Goal: Task Accomplishment & Management: Use online tool/utility

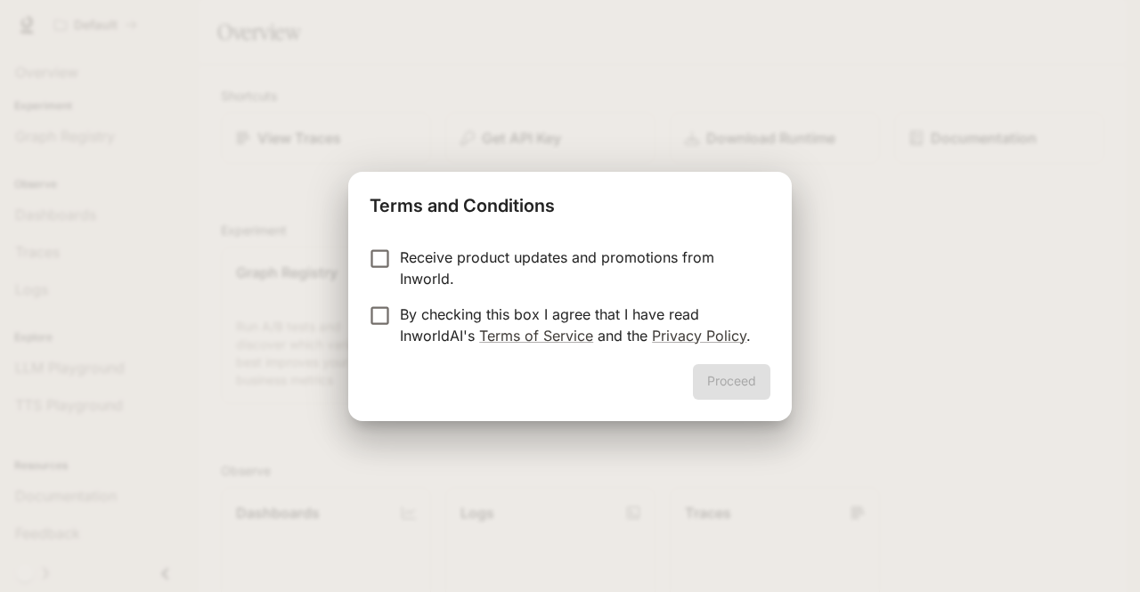
click at [468, 270] on p "Receive product updates and promotions from Inworld." at bounding box center [578, 268] width 356 height 43
click at [699, 361] on div "Receive product updates and promotions from Inworld. By checking this box I agr…" at bounding box center [569, 298] width 443 height 132
click at [722, 373] on button "Proceed" at bounding box center [731, 382] width 77 height 36
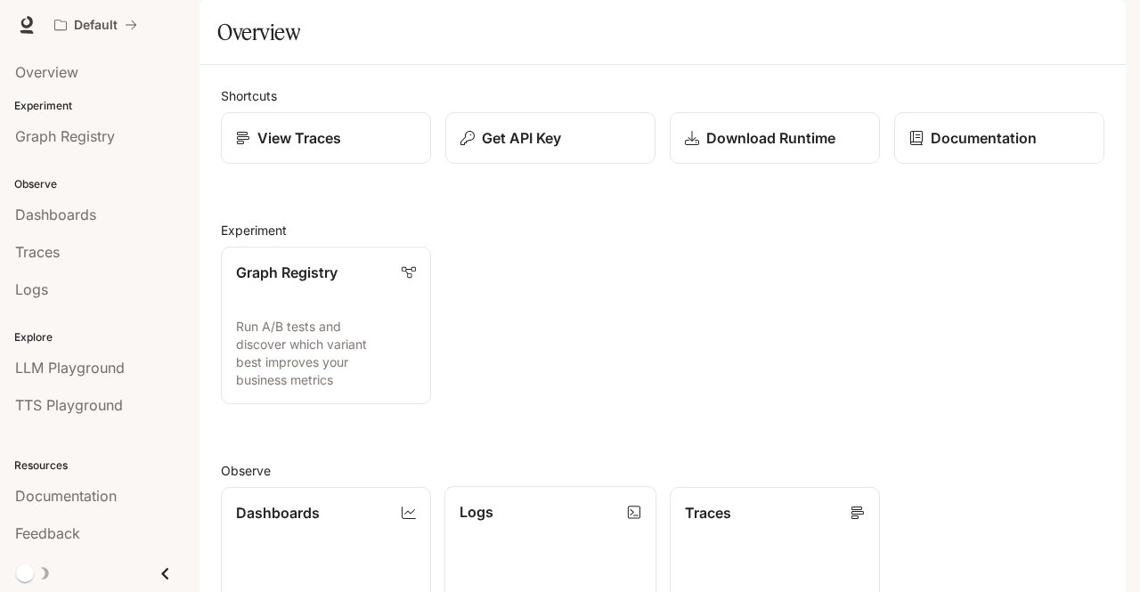
scroll to position [267, 0]
click at [416, 486] on link "Dashboards View and analyze your workspace metrics" at bounding box center [326, 565] width 212 height 159
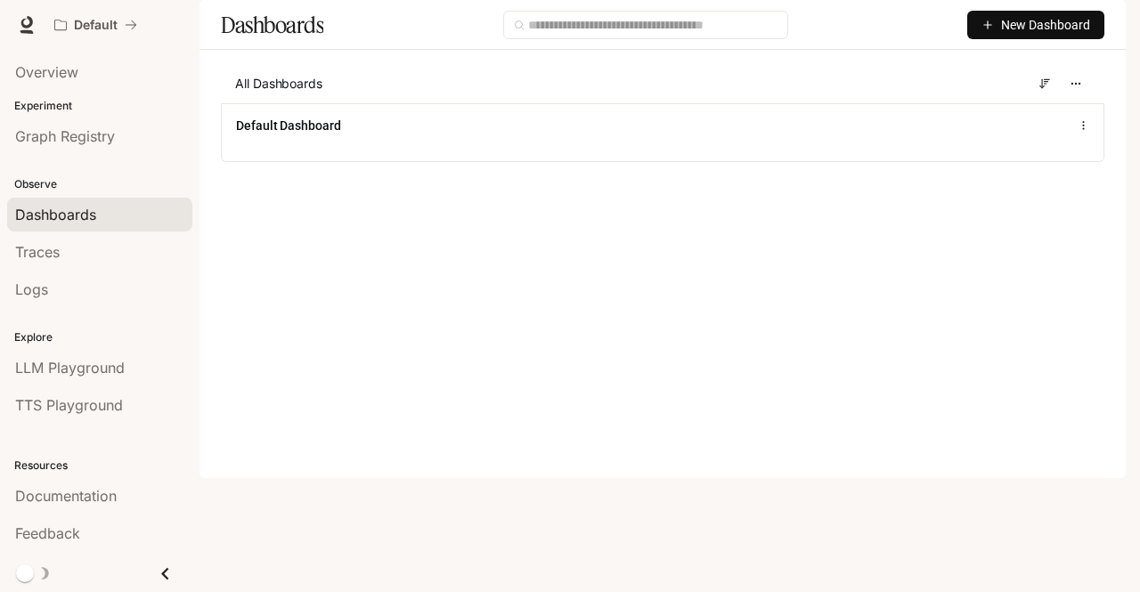
click at [1050, 35] on span "New Dashboard" at bounding box center [1045, 25] width 89 height 20
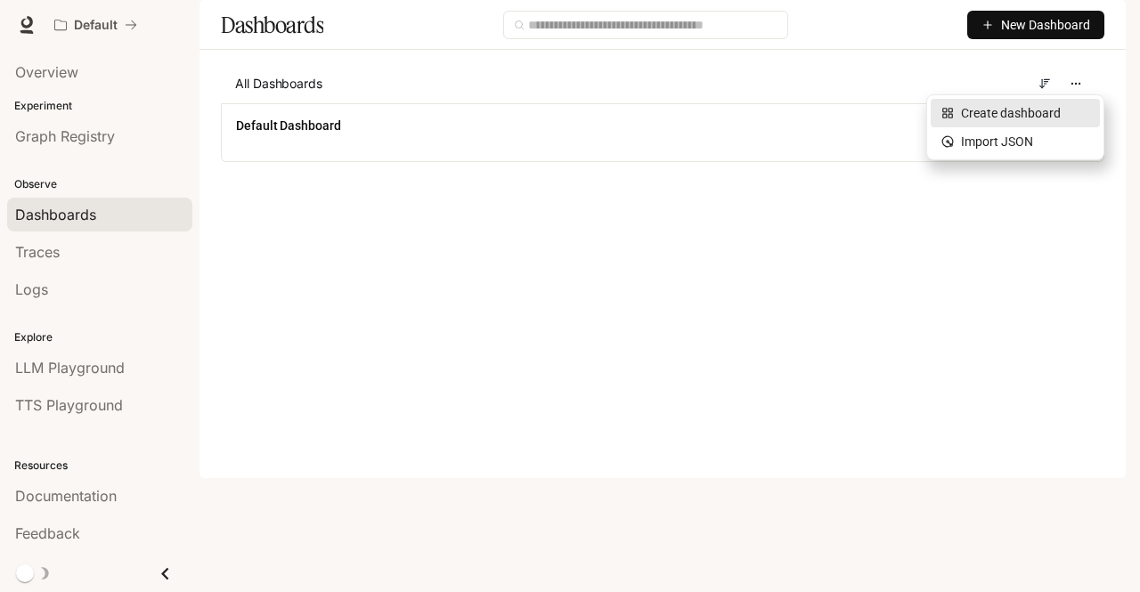
click at [1048, 117] on div "Create dashboard" at bounding box center [1015, 113] width 148 height 20
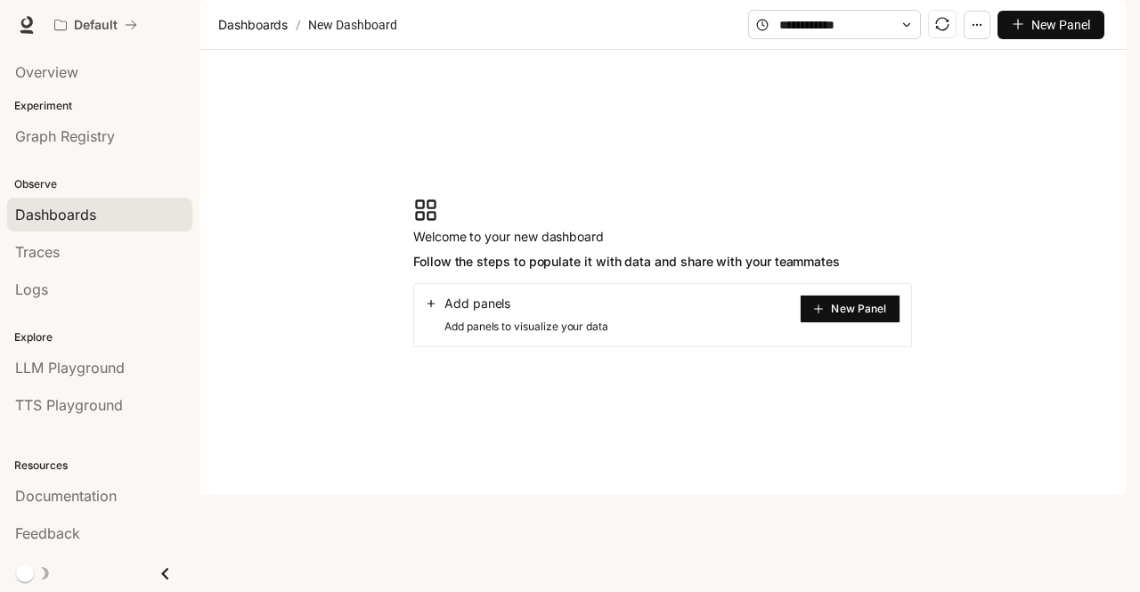
click at [848, 313] on span "New Panel" at bounding box center [858, 308] width 55 height 9
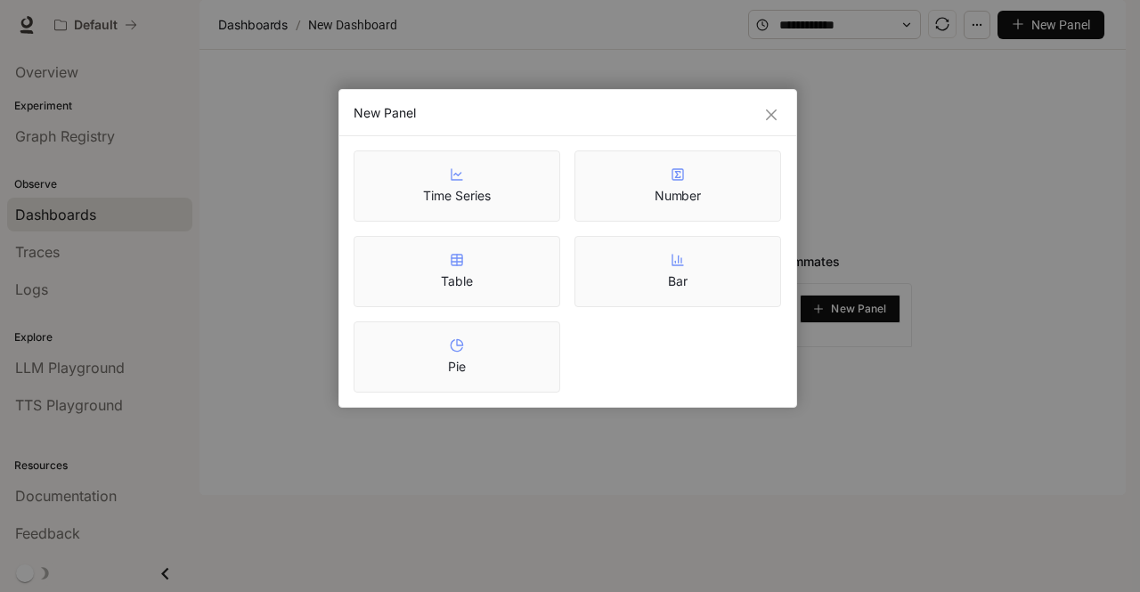
click at [541, 170] on div "Time Series" at bounding box center [456, 185] width 207 height 71
